Goal: Information Seeking & Learning: Learn about a topic

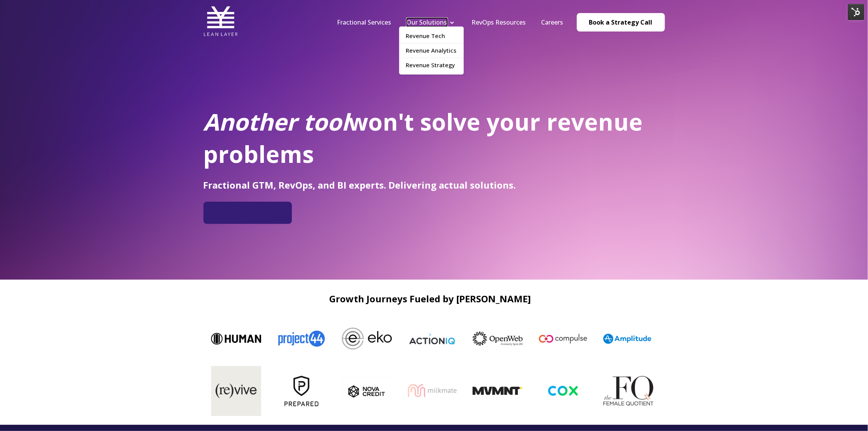
click at [439, 20] on link "Our Solutions" at bounding box center [427, 22] width 40 height 8
click at [443, 16] on nav "Fractional Services Our Solutions Revenue Tech Revenue Analytics Revenue Strate…" at bounding box center [496, 22] width 335 height 37
click at [441, 22] on link "Our Solutions" at bounding box center [427, 22] width 40 height 8
click at [442, 36] on link "Revenue Tech" at bounding box center [431, 36] width 65 height 14
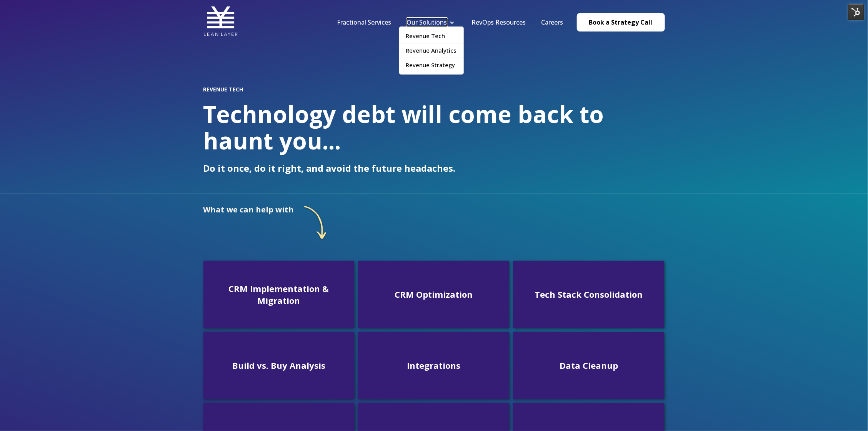
click at [426, 25] on link "Our Solutions" at bounding box center [427, 22] width 40 height 8
click at [436, 51] on link "Revenue Analytics" at bounding box center [431, 50] width 65 height 14
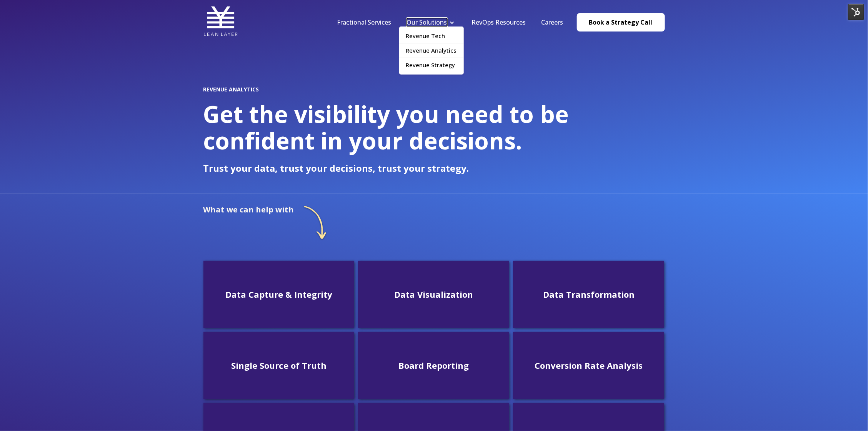
click at [431, 24] on link "Our Solutions" at bounding box center [427, 22] width 40 height 8
click at [439, 67] on link "Revenue Strategy" at bounding box center [431, 65] width 65 height 14
